Goal: Transaction & Acquisition: Purchase product/service

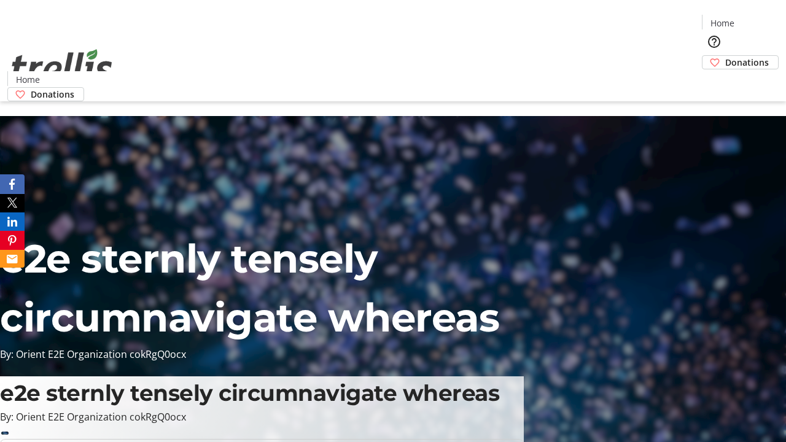
click at [726, 56] on span "Donations" at bounding box center [748, 62] width 44 height 13
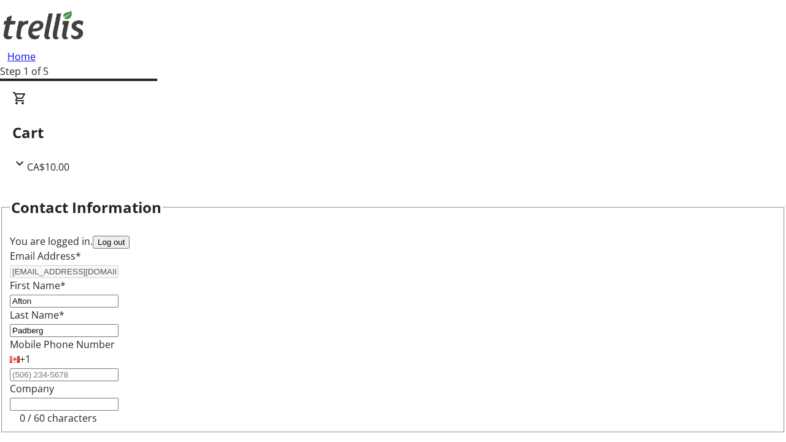
select select "CA"
